Goal: Navigation & Orientation: Go to known website

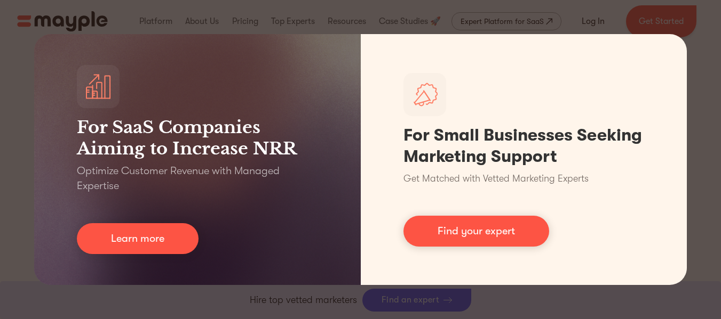
scroll to position [4818, 0]
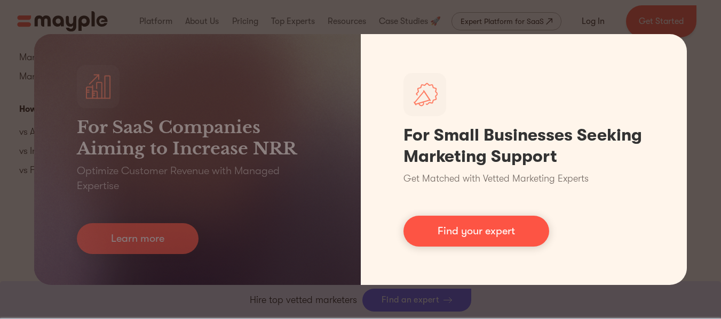
click at [719, 227] on div "For SaaS Companies Aiming to Increase NRR Optimize Customer Revenue with Manage…" at bounding box center [360, 159] width 721 height 319
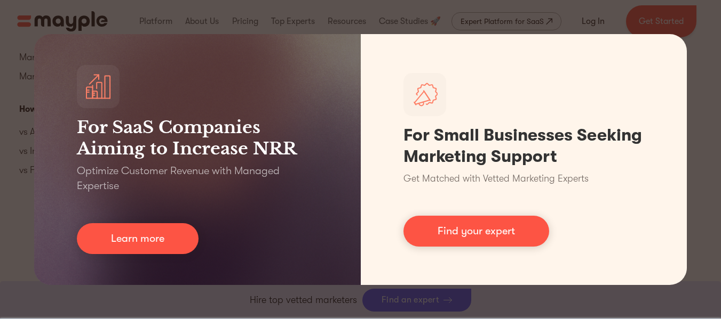
click at [710, 226] on div "For SaaS Companies Aiming to Increase NRR Optimize Customer Revenue with Manage…" at bounding box center [360, 159] width 721 height 319
click at [711, 226] on div "For SaaS Companies Aiming to Increase NRR Optimize Customer Revenue with Manage…" at bounding box center [360, 159] width 721 height 319
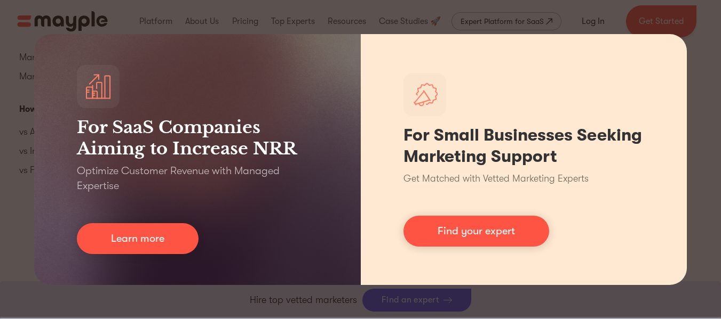
drag, startPoint x: 711, startPoint y: 225, endPoint x: 651, endPoint y: 222, distance: 59.8
click at [708, 225] on div "For SaaS Companies Aiming to Increase NRR Optimize Customer Revenue with Manage…" at bounding box center [360, 159] width 721 height 319
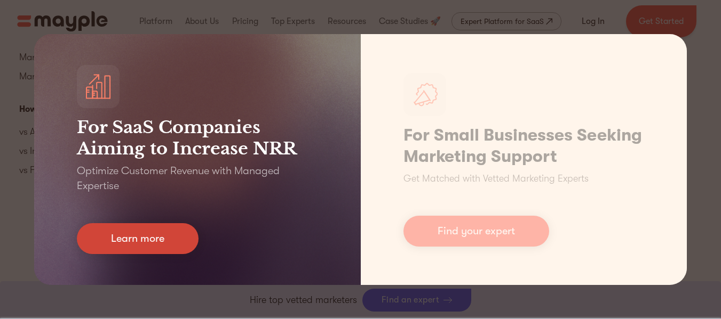
click at [155, 239] on link "Learn more" at bounding box center [138, 238] width 122 height 31
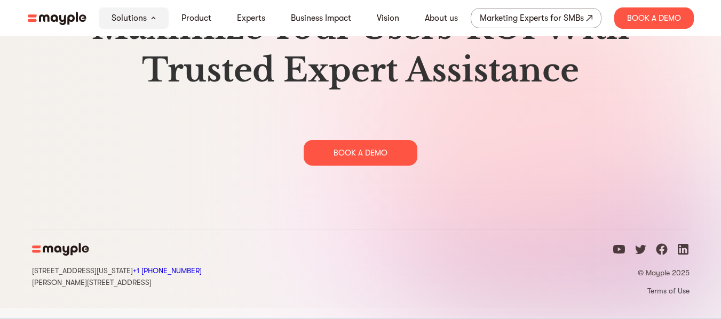
click at [661, 254] on icon "facebook icon" at bounding box center [661, 249] width 13 height 13
